Goal: Transaction & Acquisition: Purchase product/service

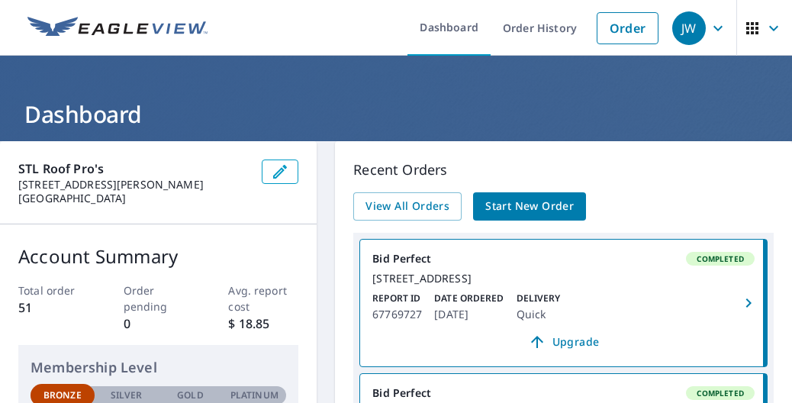
click at [487, 211] on span "Start New Order" at bounding box center [529, 206] width 88 height 19
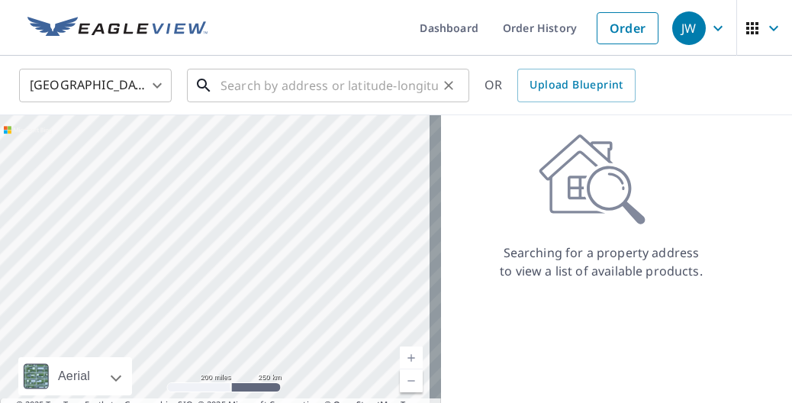
click at [279, 90] on input "text" at bounding box center [328, 85] width 217 height 43
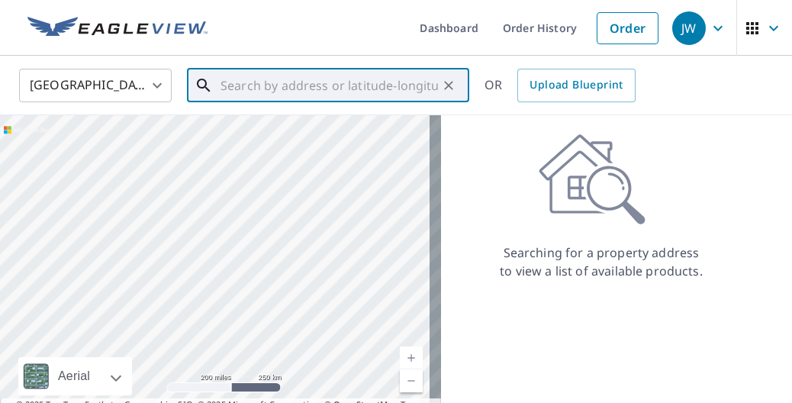
paste input "6068 Baumgartner Industrial Dr"
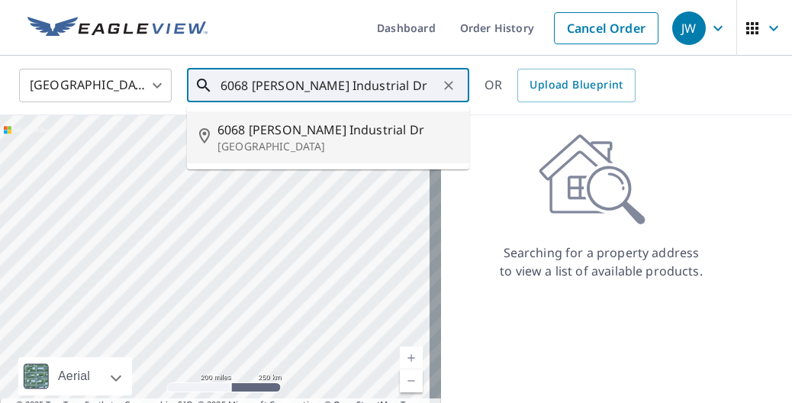
click at [384, 121] on span "6068 Baumgartner Industrial Dr" at bounding box center [337, 130] width 240 height 18
type input "6068 Baumgartner Industrial Dr Saint Louis, MO 63129"
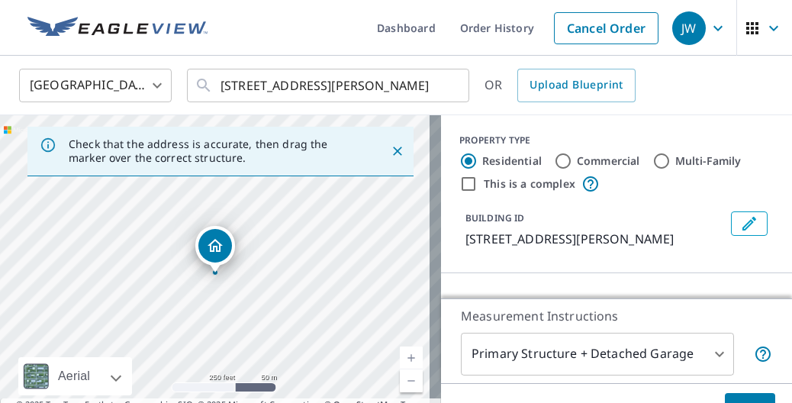
scroll to position [153, 0]
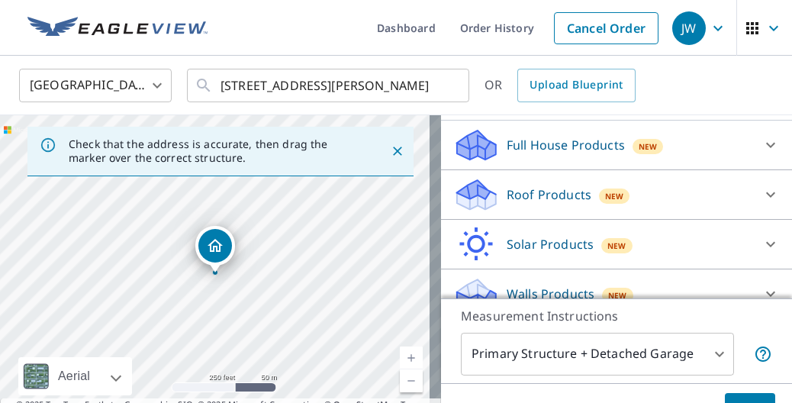
click at [526, 204] on p "Roof Products" at bounding box center [549, 194] width 85 height 18
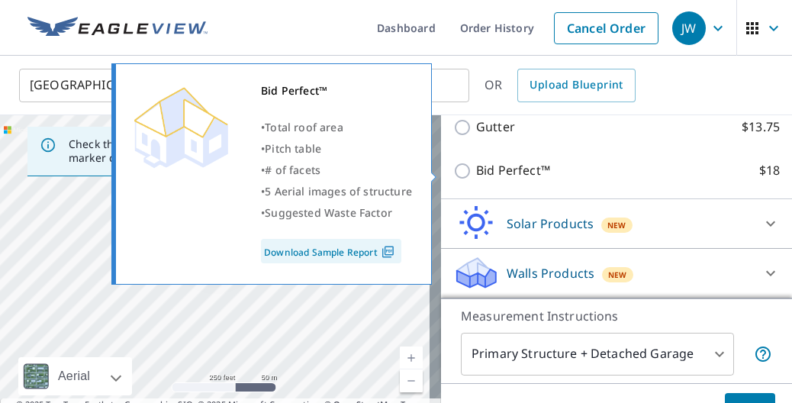
click at [488, 178] on p "Bid Perfect™" at bounding box center [513, 170] width 74 height 19
click at [476, 178] on input "Bid Perfect™ $18" at bounding box center [464, 171] width 23 height 18
checkbox input "true"
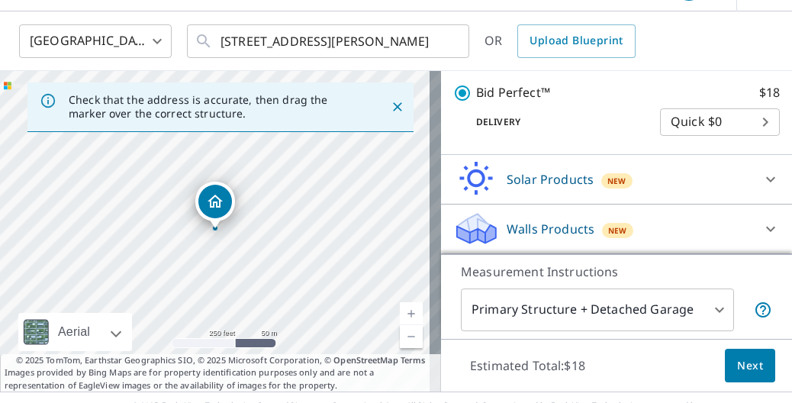
scroll to position [82, 0]
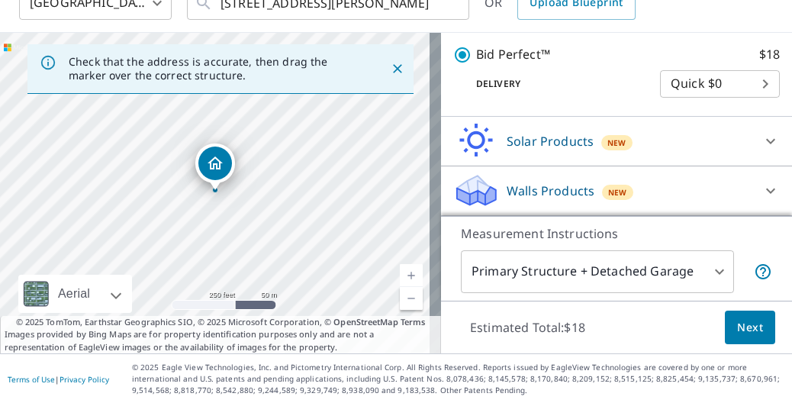
click at [741, 317] on button "Next" at bounding box center [750, 327] width 50 height 34
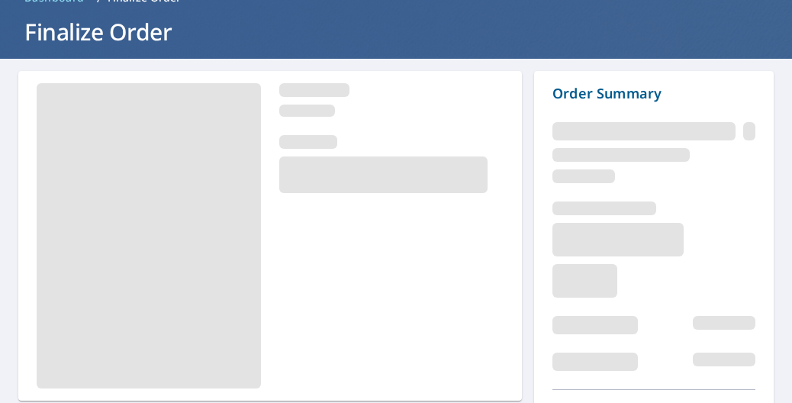
scroll to position [168, 0]
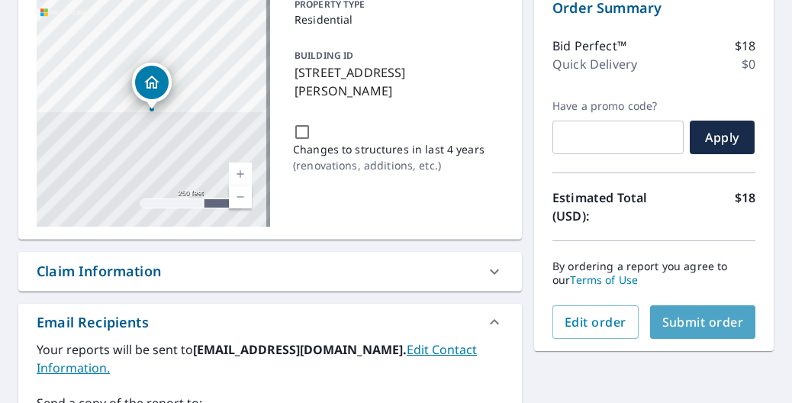
click at [687, 317] on span "Submit order" at bounding box center [703, 322] width 82 height 17
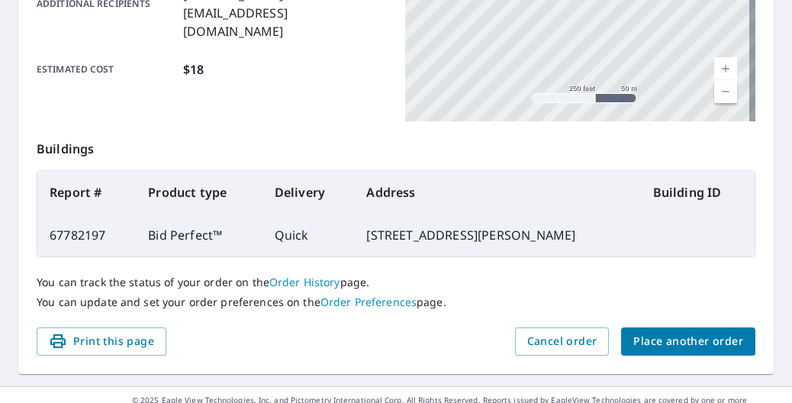
click at [677, 341] on span "Place another order" at bounding box center [688, 341] width 110 height 19
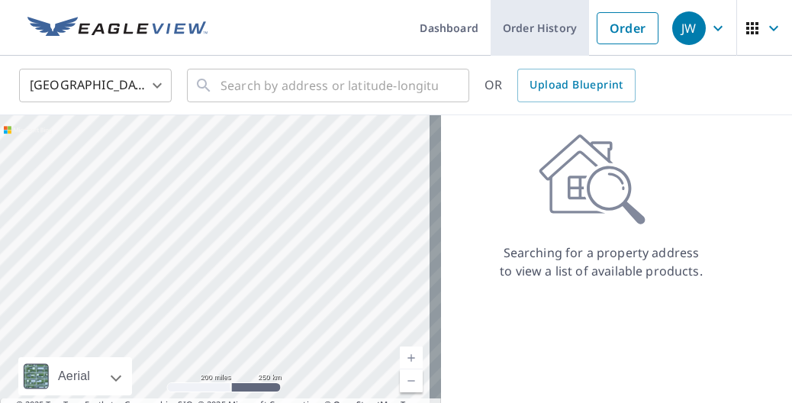
click at [531, 29] on link "Order History" at bounding box center [539, 28] width 98 height 56
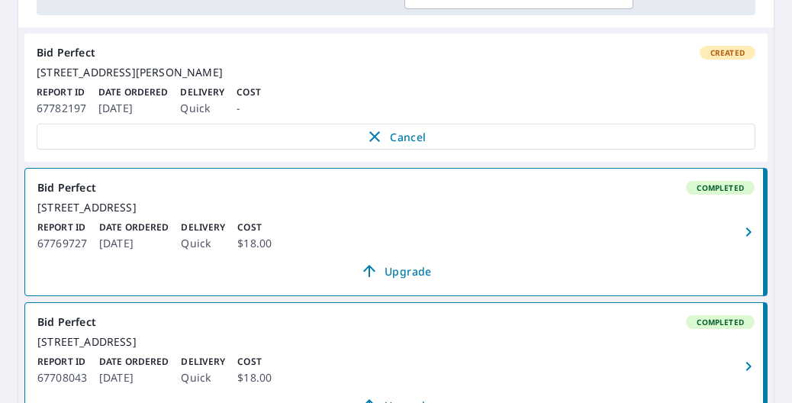
scroll to position [305, 0]
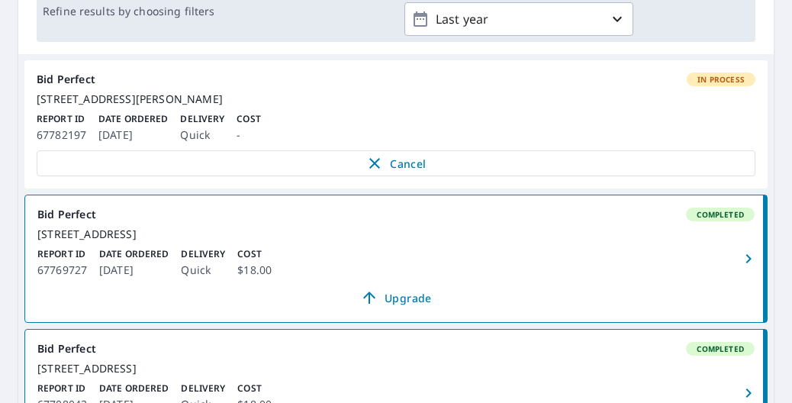
scroll to position [305, 0]
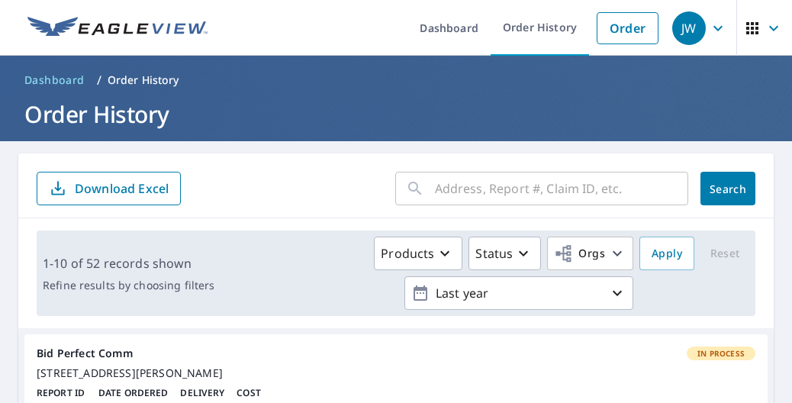
click at [538, 181] on input "text" at bounding box center [561, 188] width 253 height 43
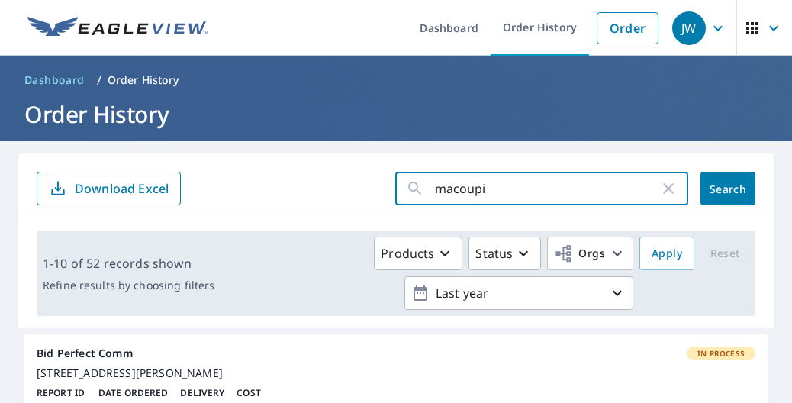
type input "macoupin"
click button "Search" at bounding box center [727, 189] width 55 height 34
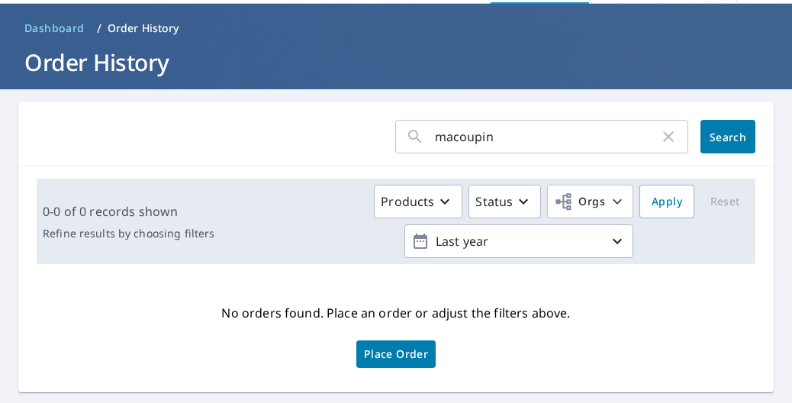
scroll to position [103, 0]
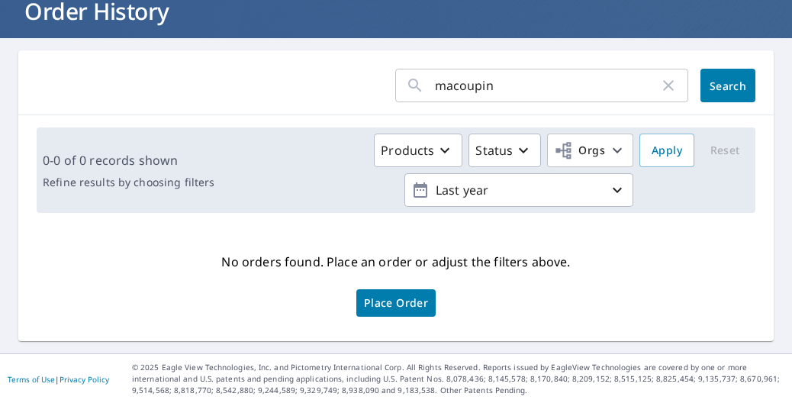
click at [659, 91] on icon "button" at bounding box center [668, 85] width 18 height 18
